Goal: Task Accomplishment & Management: Use online tool/utility

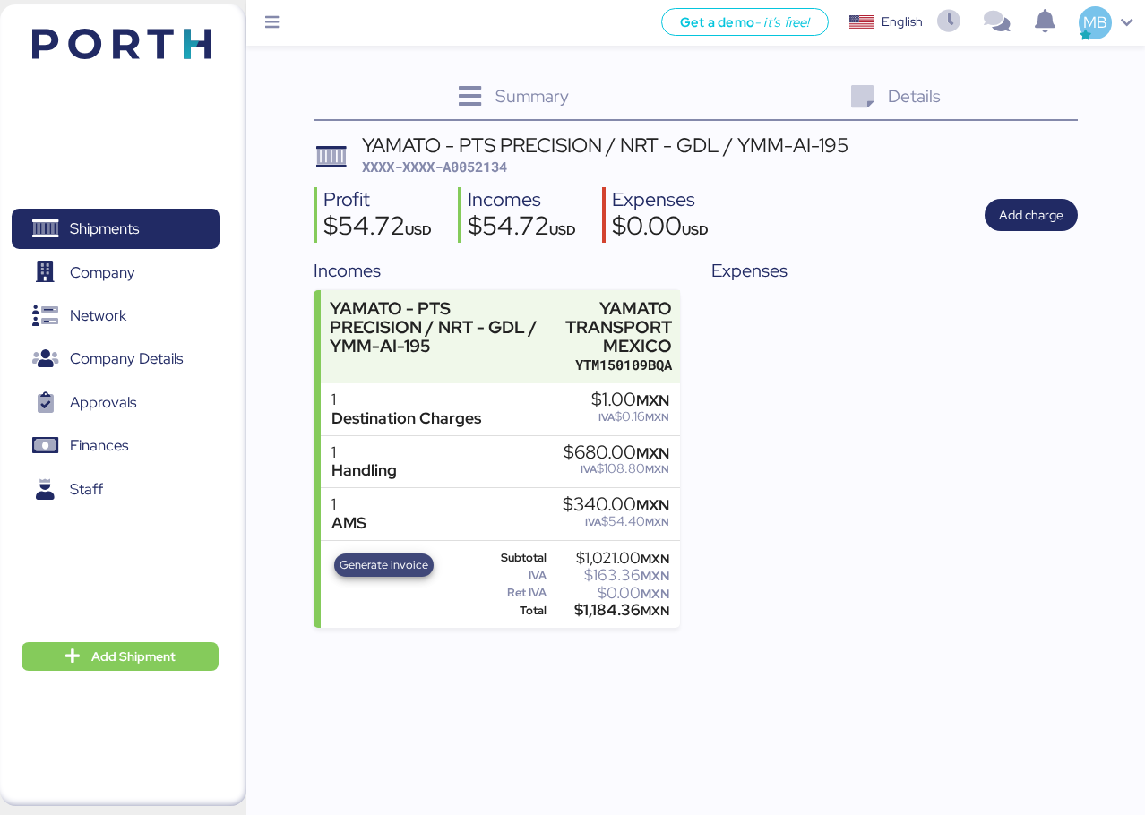
click at [406, 566] on span "Generate invoice" at bounding box center [384, 566] width 89 height 20
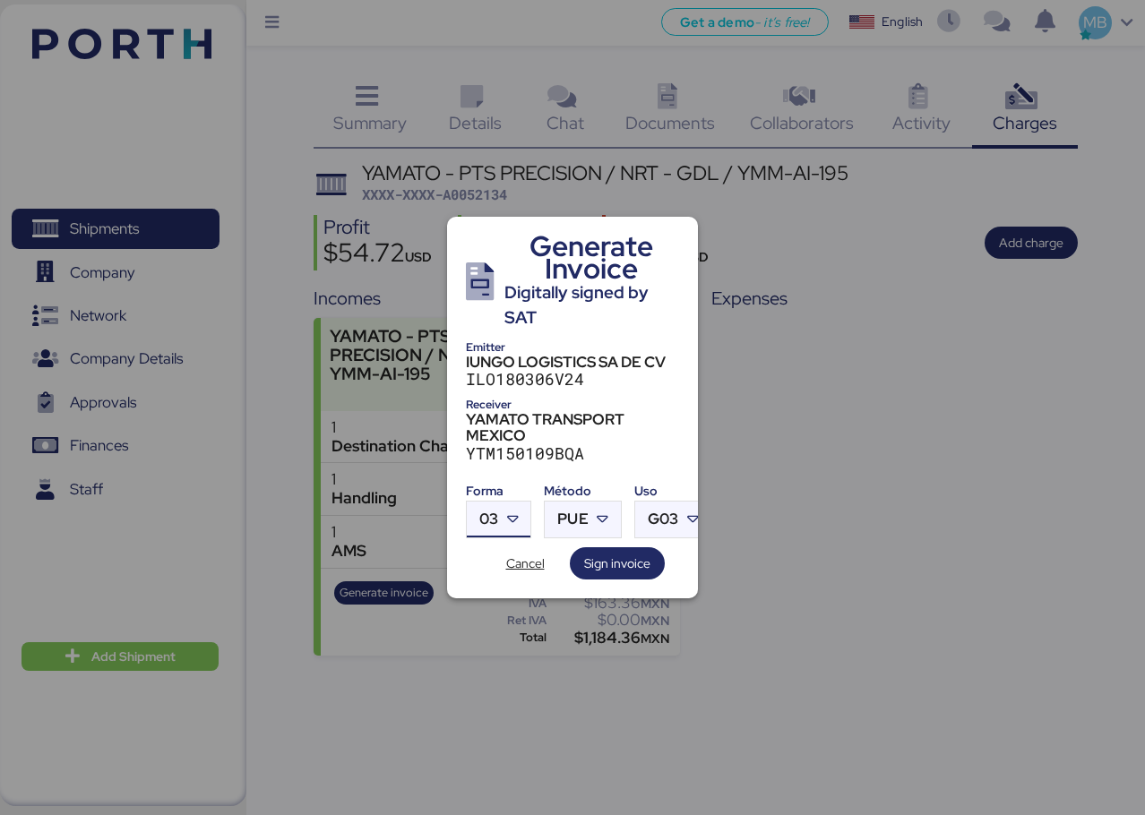
click at [526, 513] on div at bounding box center [514, 520] width 32 height 36
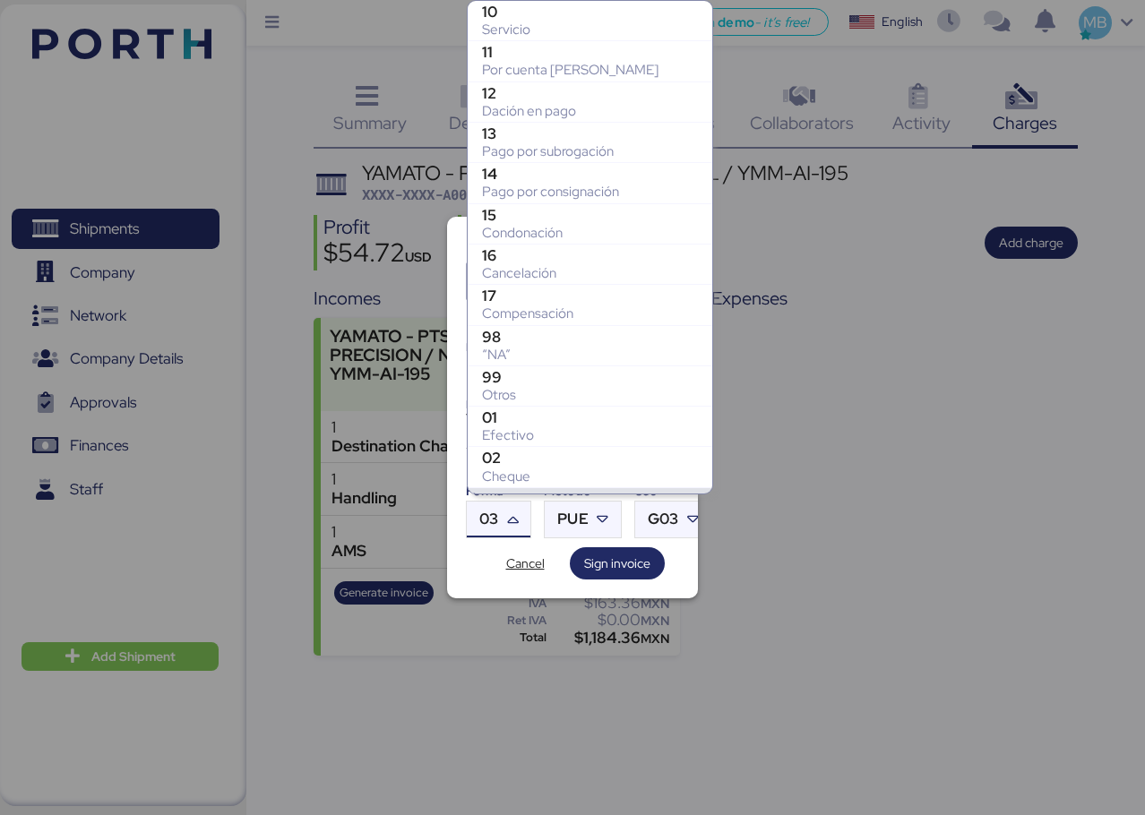
scroll to position [278, 0]
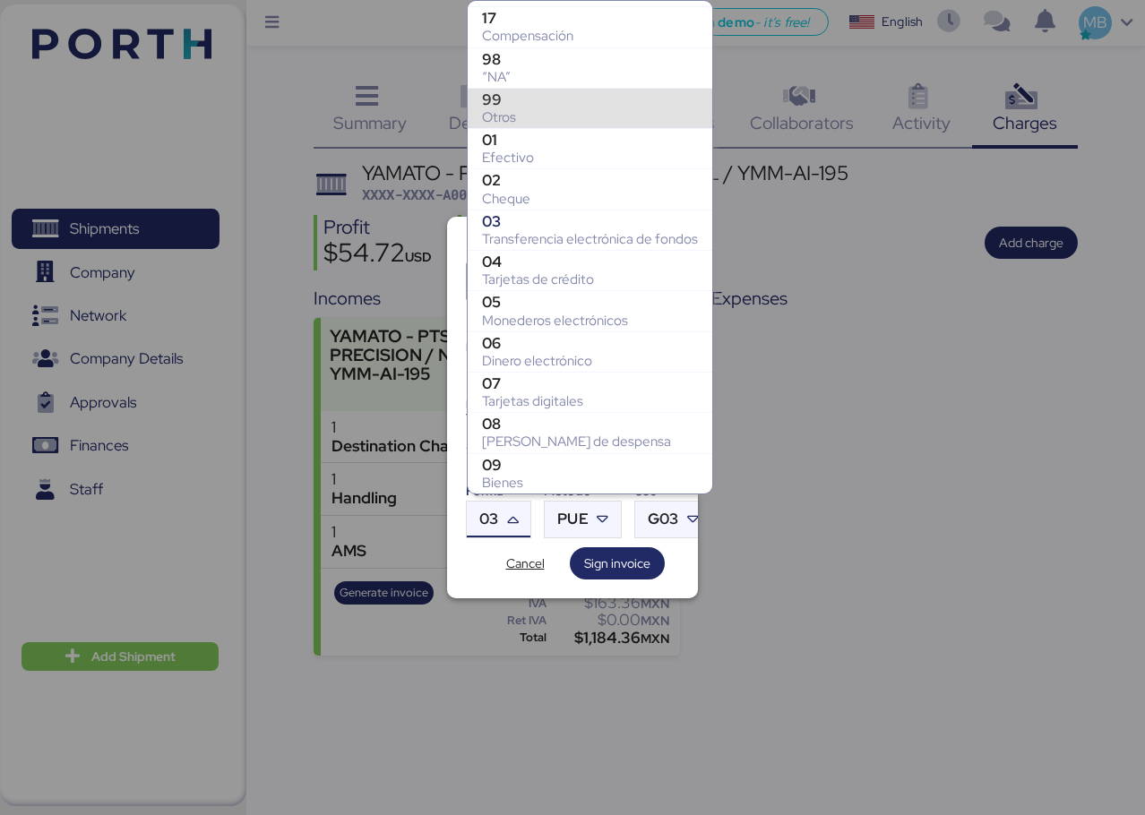
click at [549, 92] on div "99" at bounding box center [590, 99] width 216 height 18
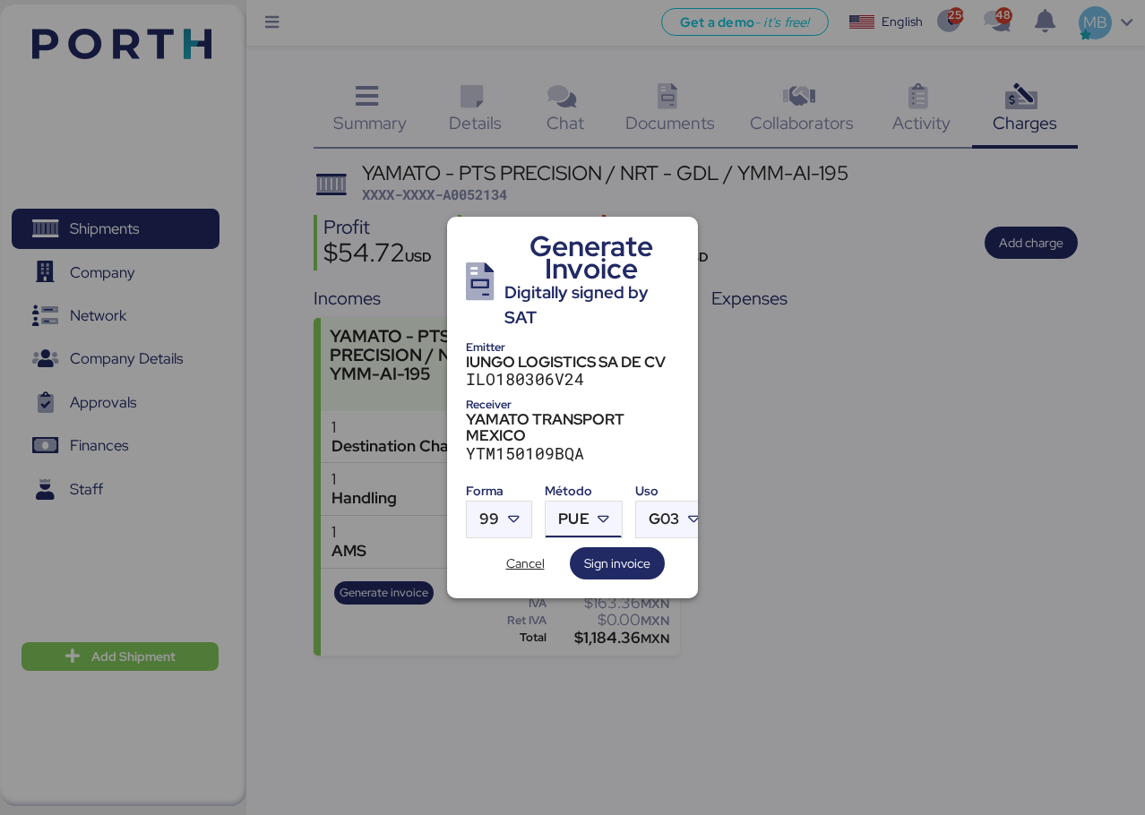
click at [599, 511] on icon at bounding box center [604, 520] width 18 height 18
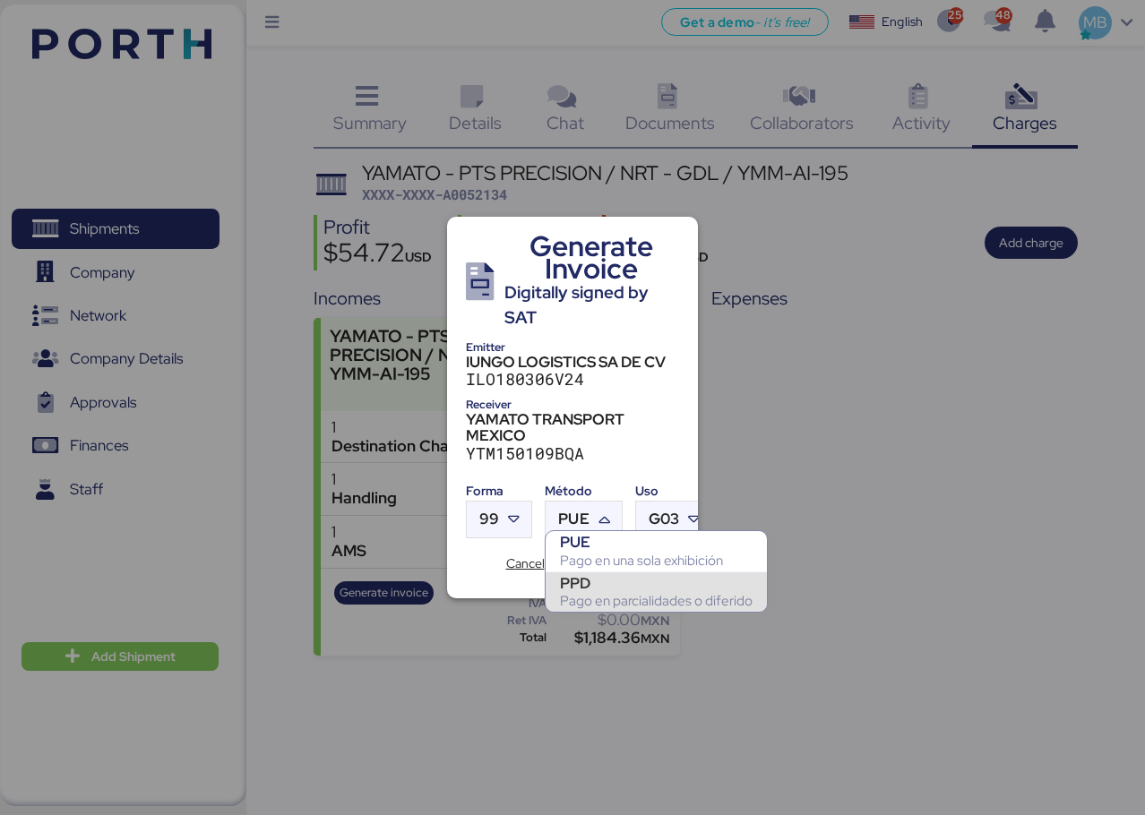
click at [595, 592] on div "Pago en parcialidades o diferido" at bounding box center [656, 601] width 193 height 18
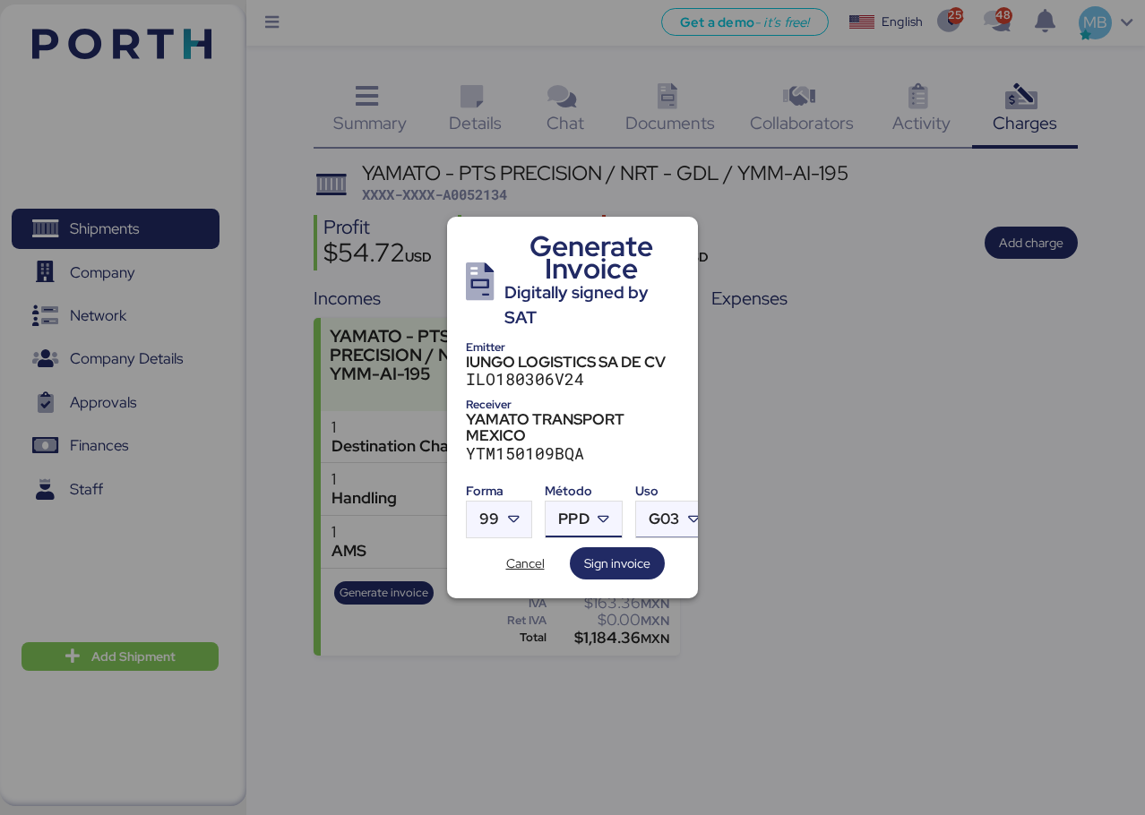
click at [675, 514] on span "G03" at bounding box center [664, 519] width 30 height 15
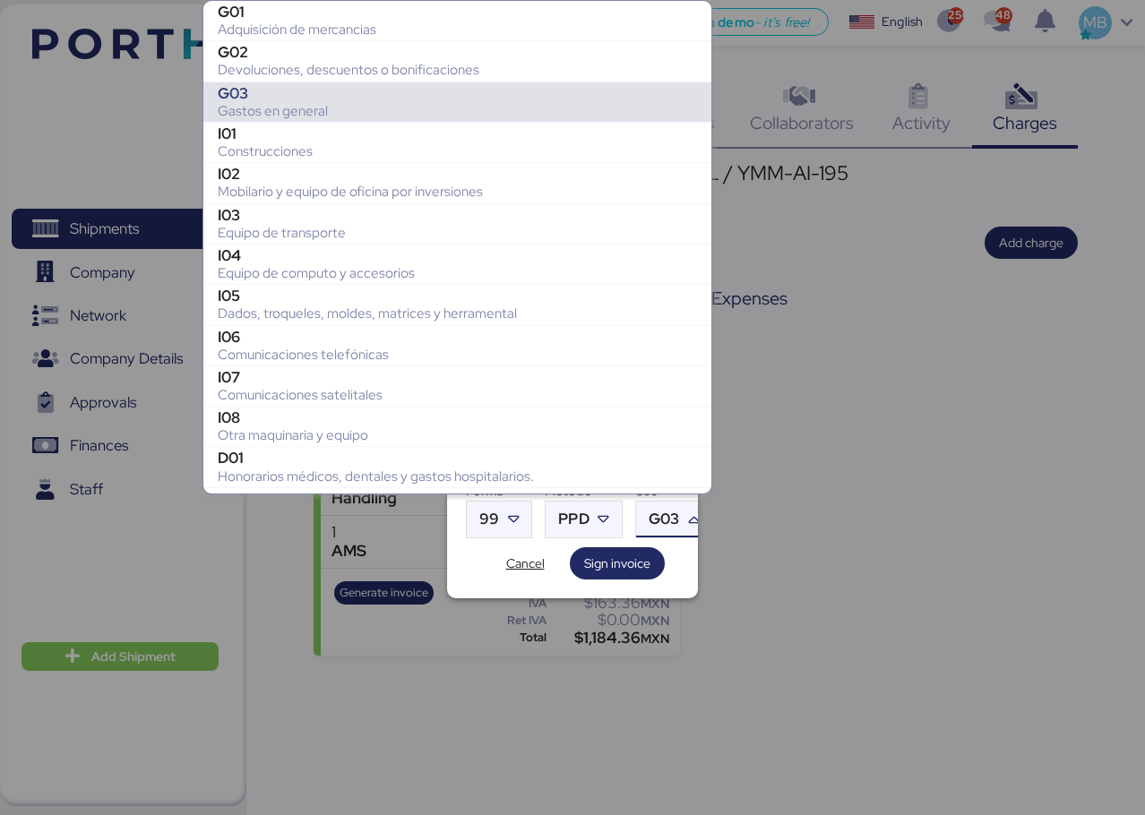
scroll to position [80, 0]
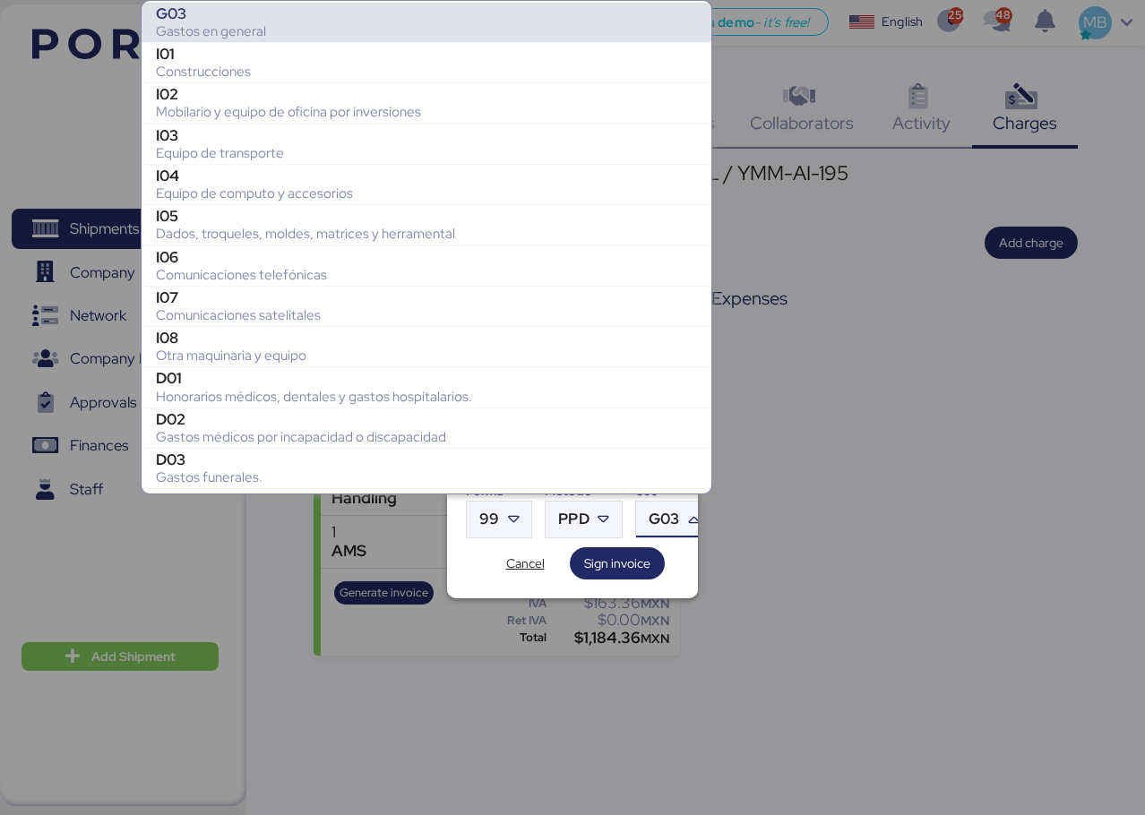
click at [294, 24] on div "Gastos en general" at bounding box center [426, 31] width 541 height 18
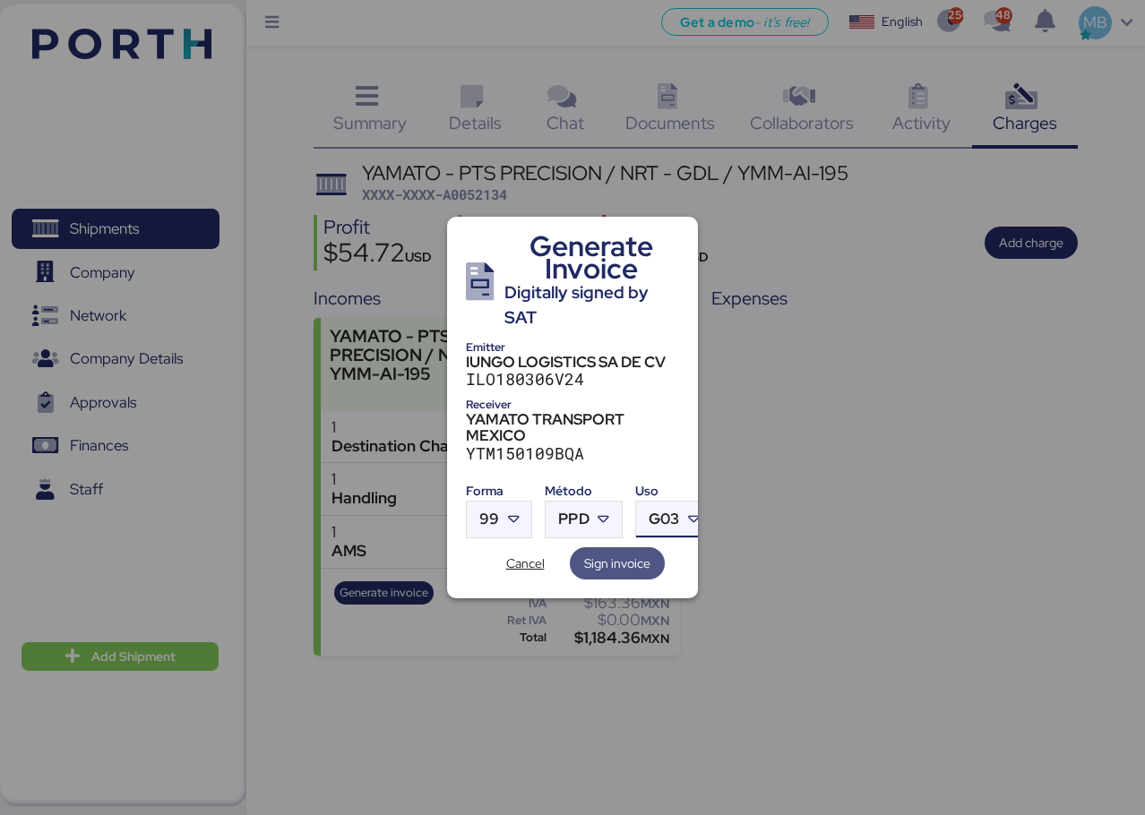
click at [628, 564] on span "Sign invoice" at bounding box center [617, 564] width 66 height 22
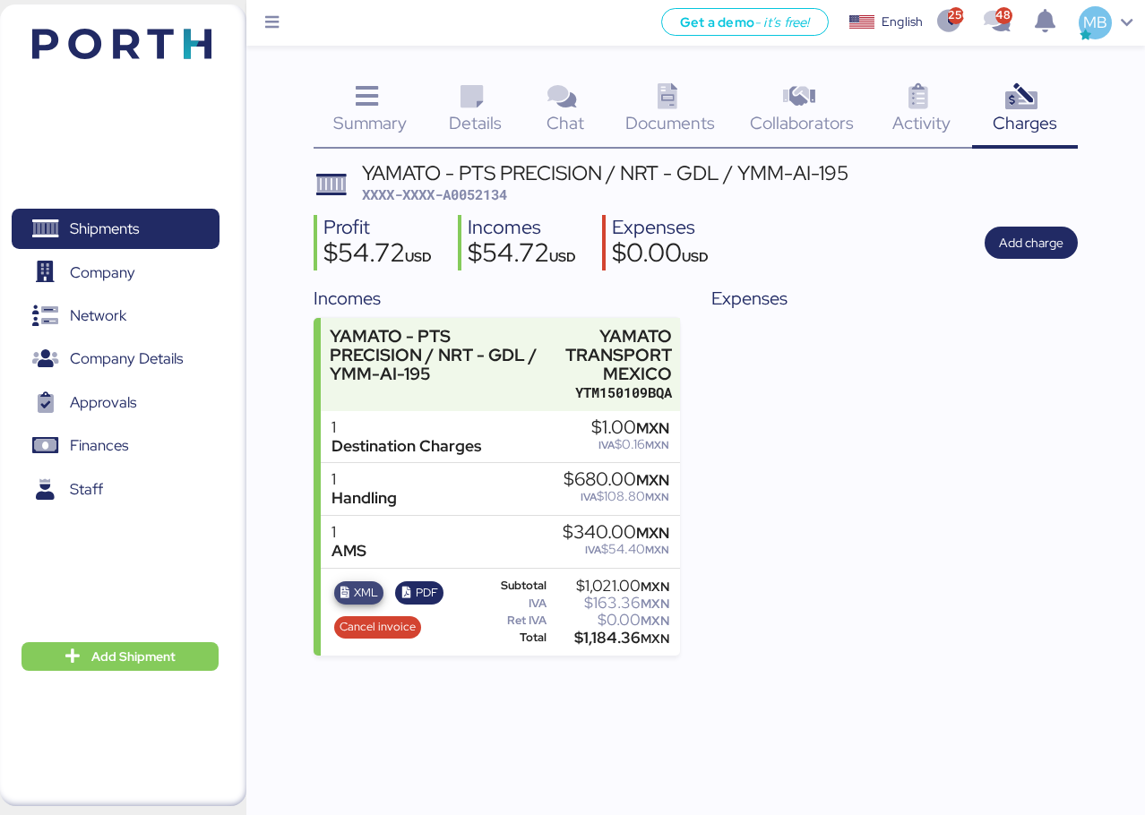
click at [361, 595] on span "XML" at bounding box center [366, 593] width 24 height 20
click at [410, 595] on icon "button" at bounding box center [407, 594] width 12 height 12
click at [504, 197] on span "XXXX-XXXX-A0052134" at bounding box center [434, 194] width 145 height 18
copy span "A0052134"
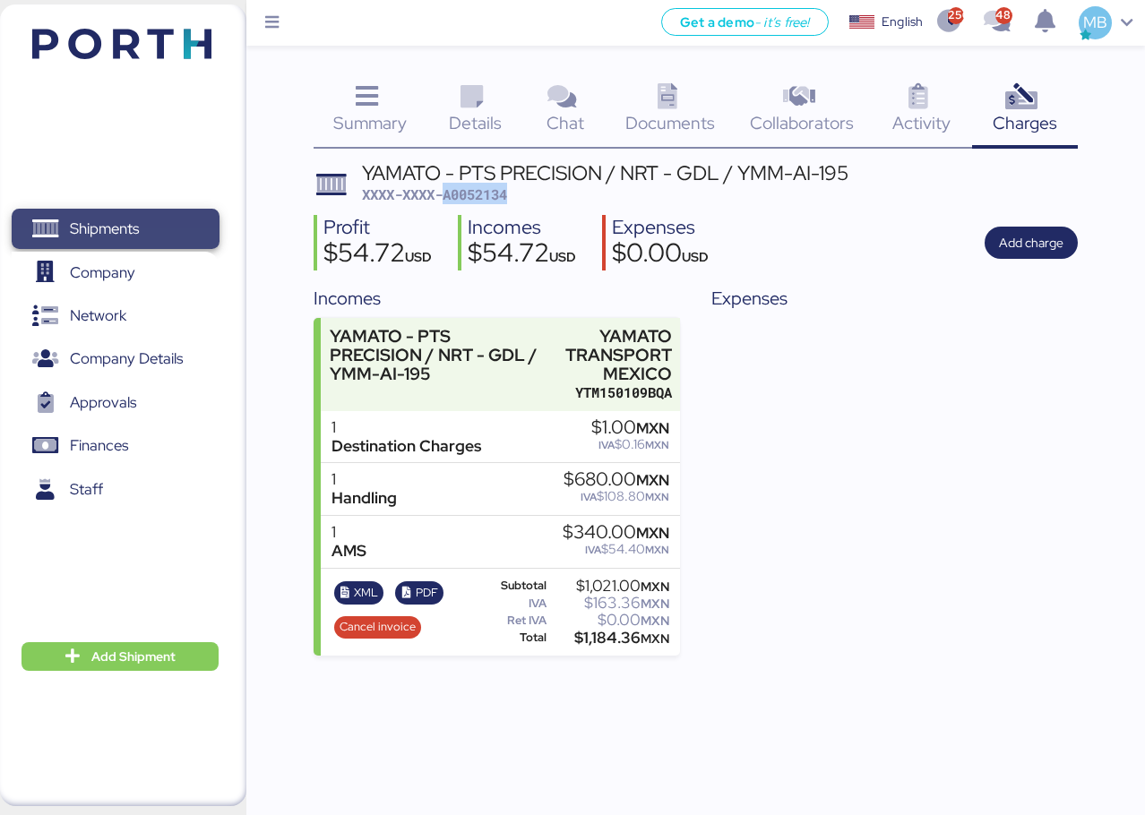
click at [99, 216] on span "Shipments" at bounding box center [104, 229] width 69 height 26
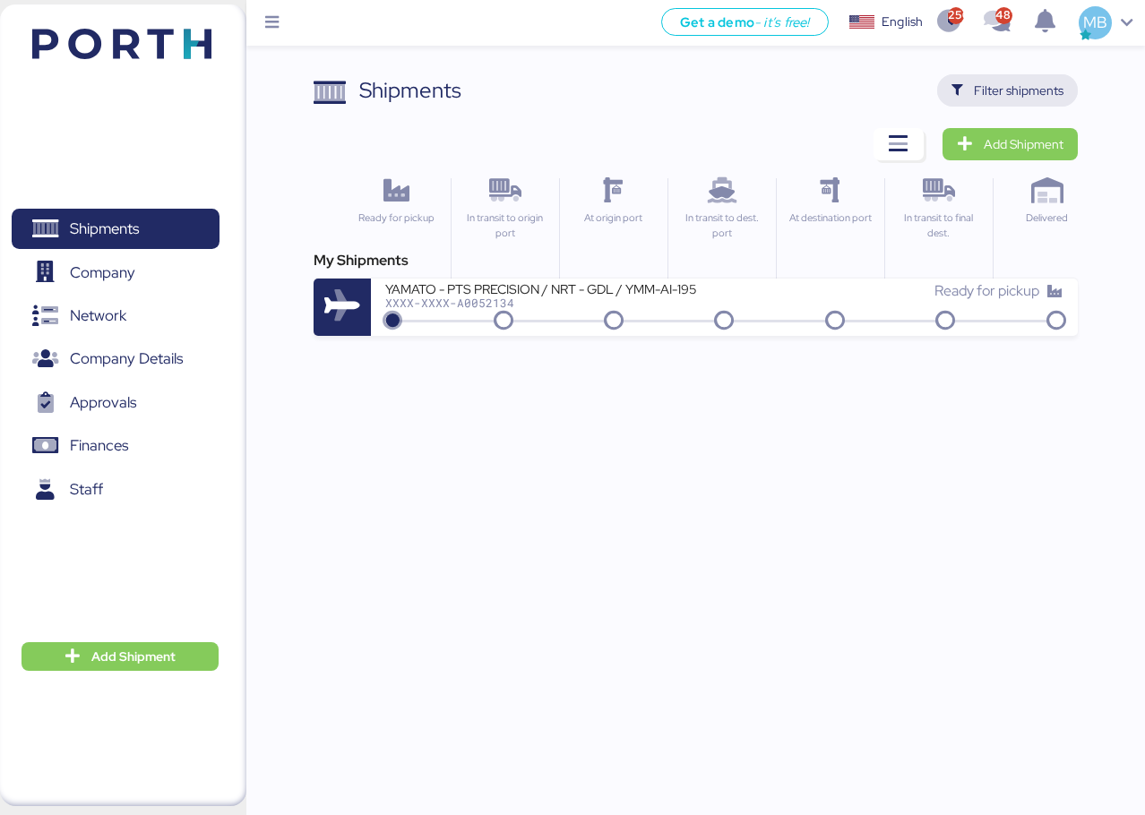
click at [1005, 88] on span "Filter shipments" at bounding box center [1019, 91] width 90 height 22
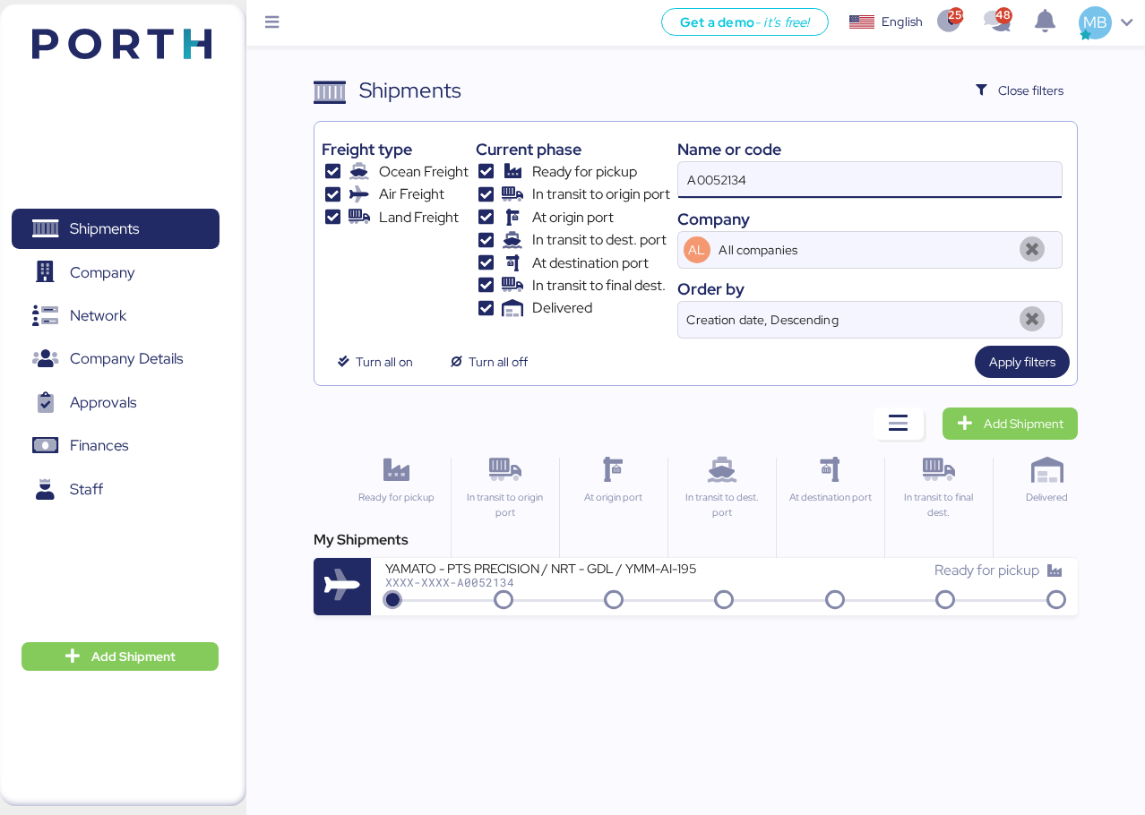
drag, startPoint x: 816, startPoint y: 169, endPoint x: 627, endPoint y: 149, distance: 190.2
click at [627, 149] on div "Freight type Ocean Freight Air Freight Land Freight Current phase Ready for pic…" at bounding box center [696, 234] width 748 height 210
paste input "O0051910"
type input "O0051910"
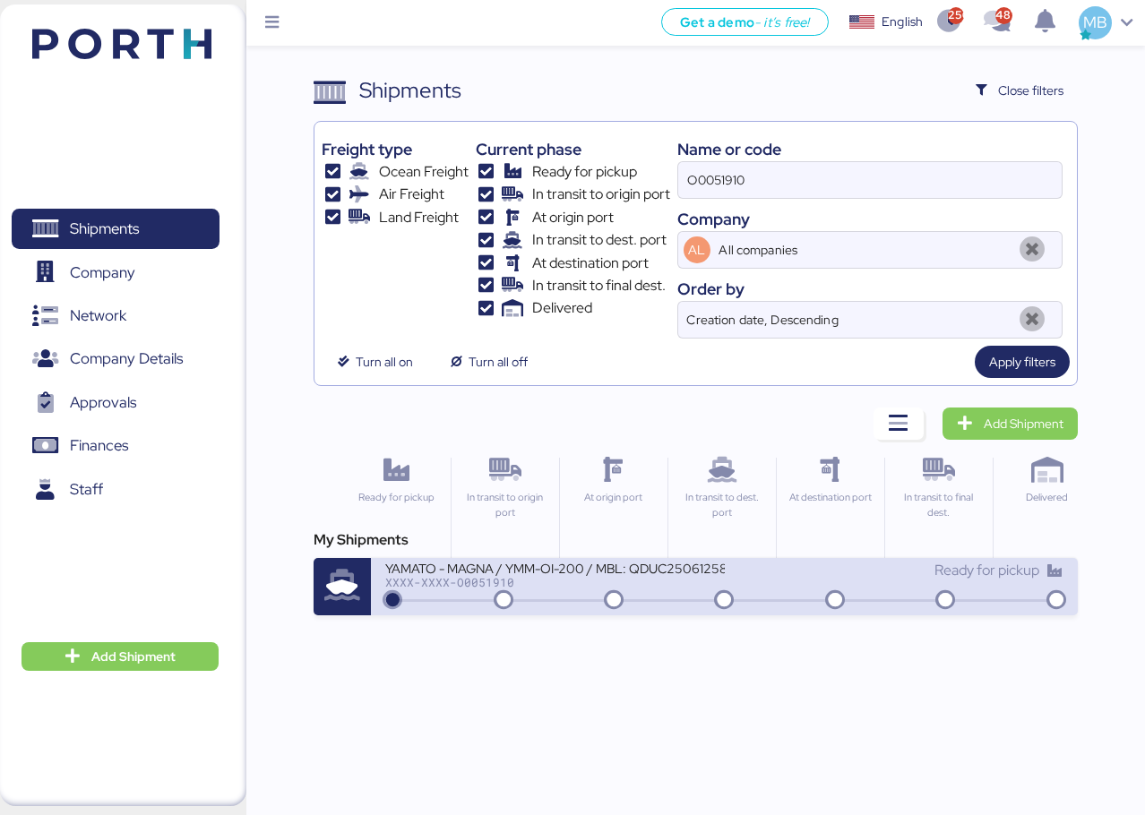
click at [627, 582] on div "XXXX-XXXX-O0051910" at bounding box center [554, 582] width 339 height 13
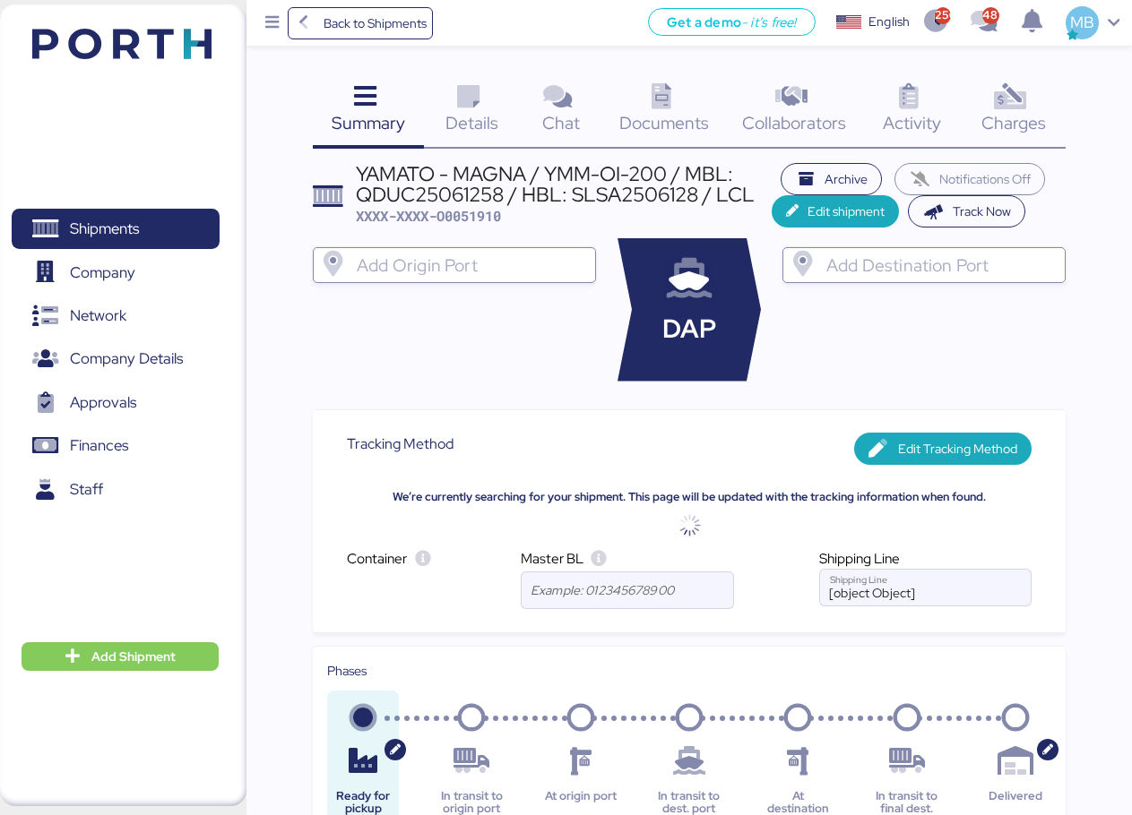
click at [1057, 102] on div "Charges 0" at bounding box center [1013, 111] width 104 height 74
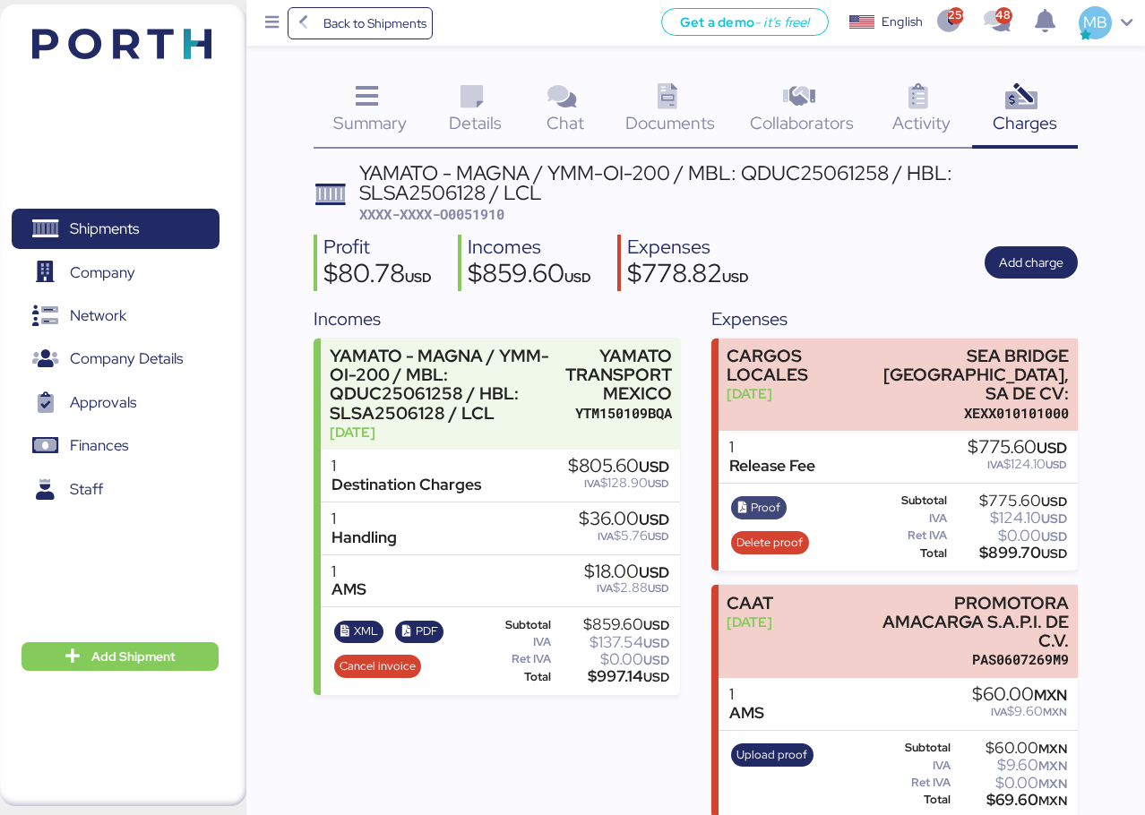
click at [776, 498] on span "Proof" at bounding box center [766, 508] width 30 height 20
click at [757, 498] on span "Proof" at bounding box center [766, 508] width 30 height 20
